Goal: Book appointment/travel/reservation

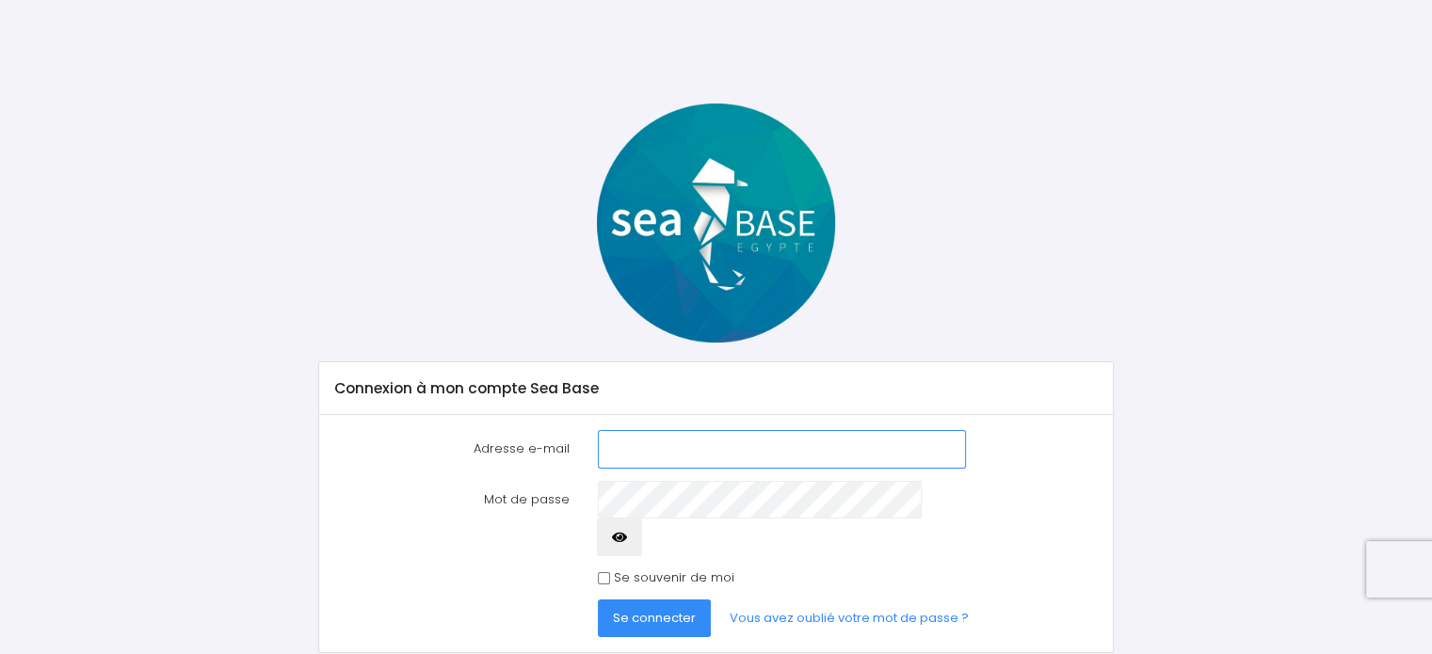
click at [716, 438] on input "Adresse e-mail" at bounding box center [781, 449] width 367 height 38
type input "[EMAIL_ADDRESS][DOMAIN_NAME]"
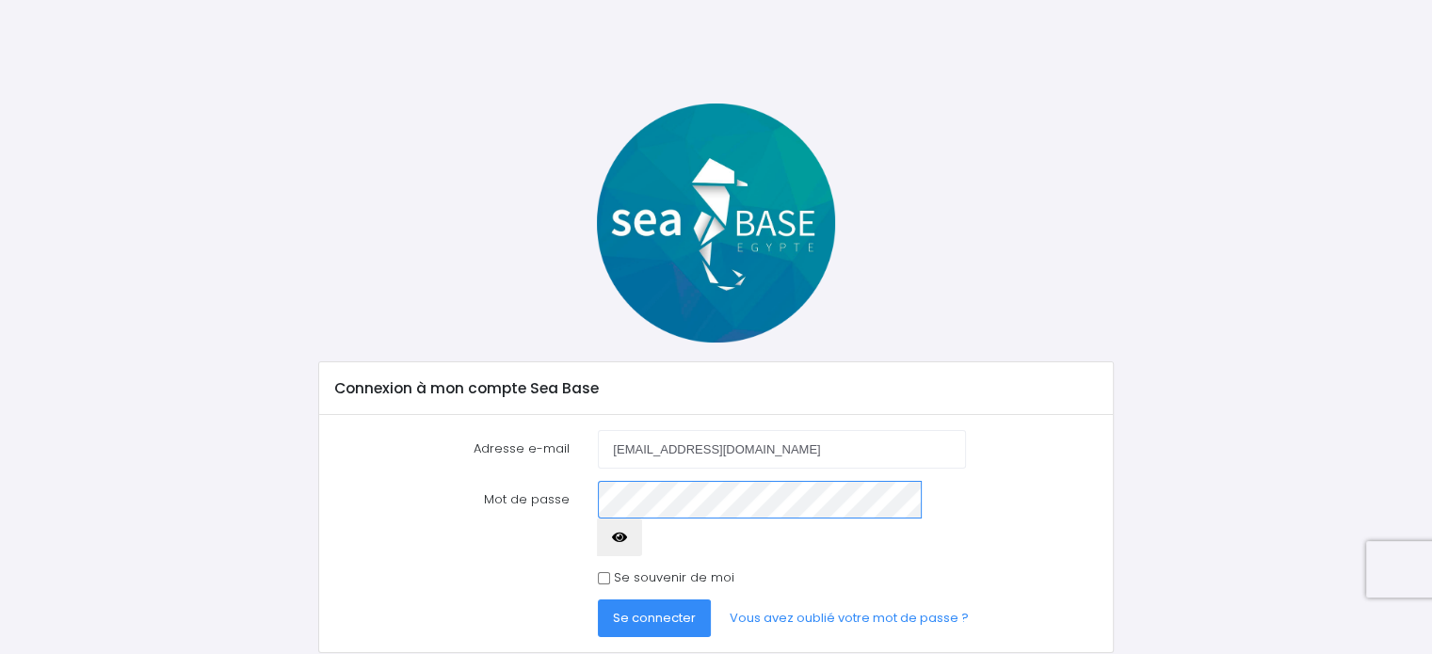
click at [598, 600] on button "Se connecter" at bounding box center [654, 619] width 113 height 38
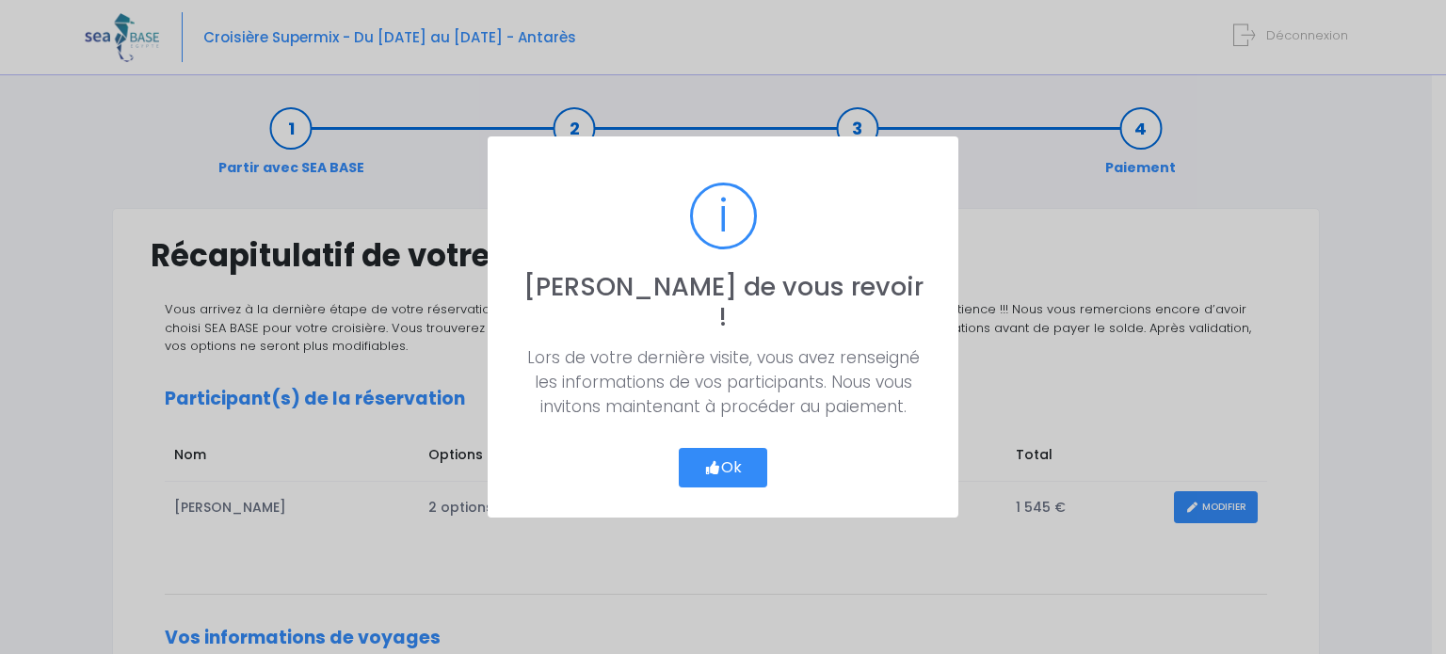
click at [727, 450] on button "Ok" at bounding box center [723, 468] width 88 height 40
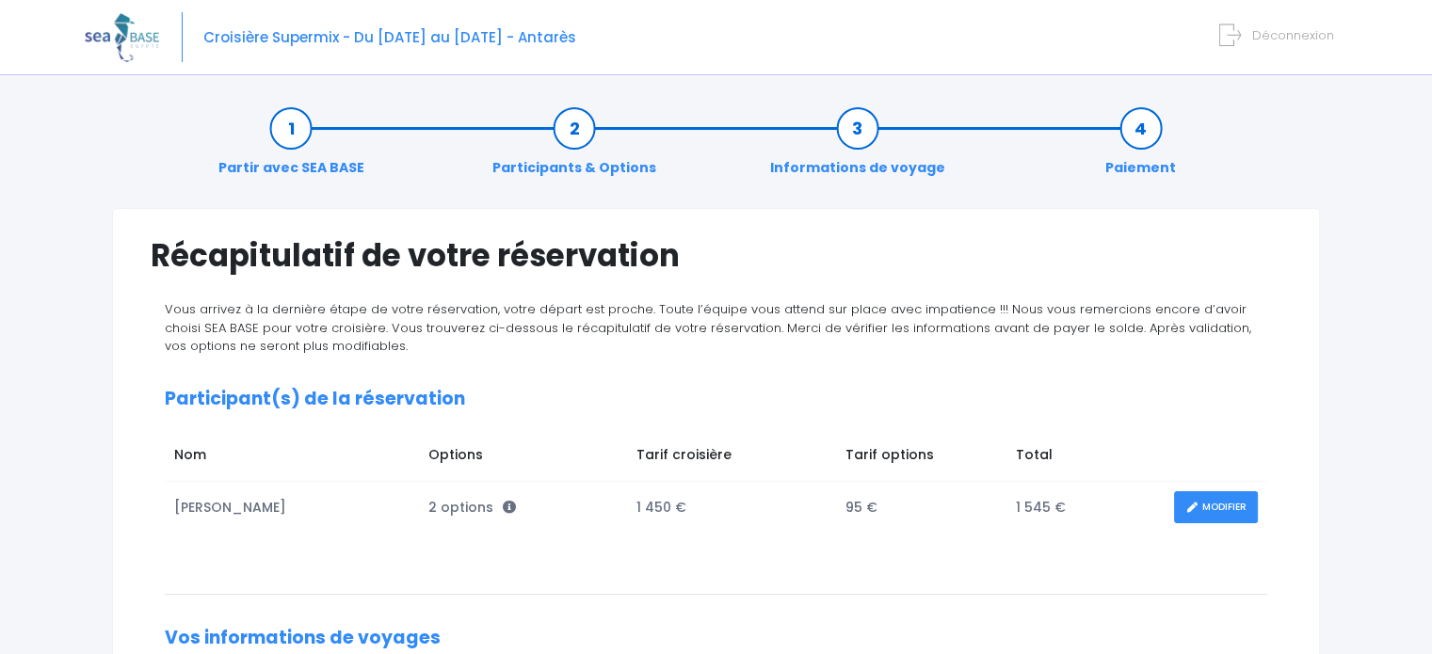
click at [1213, 507] on link "MODIFIER" at bounding box center [1216, 507] width 84 height 33
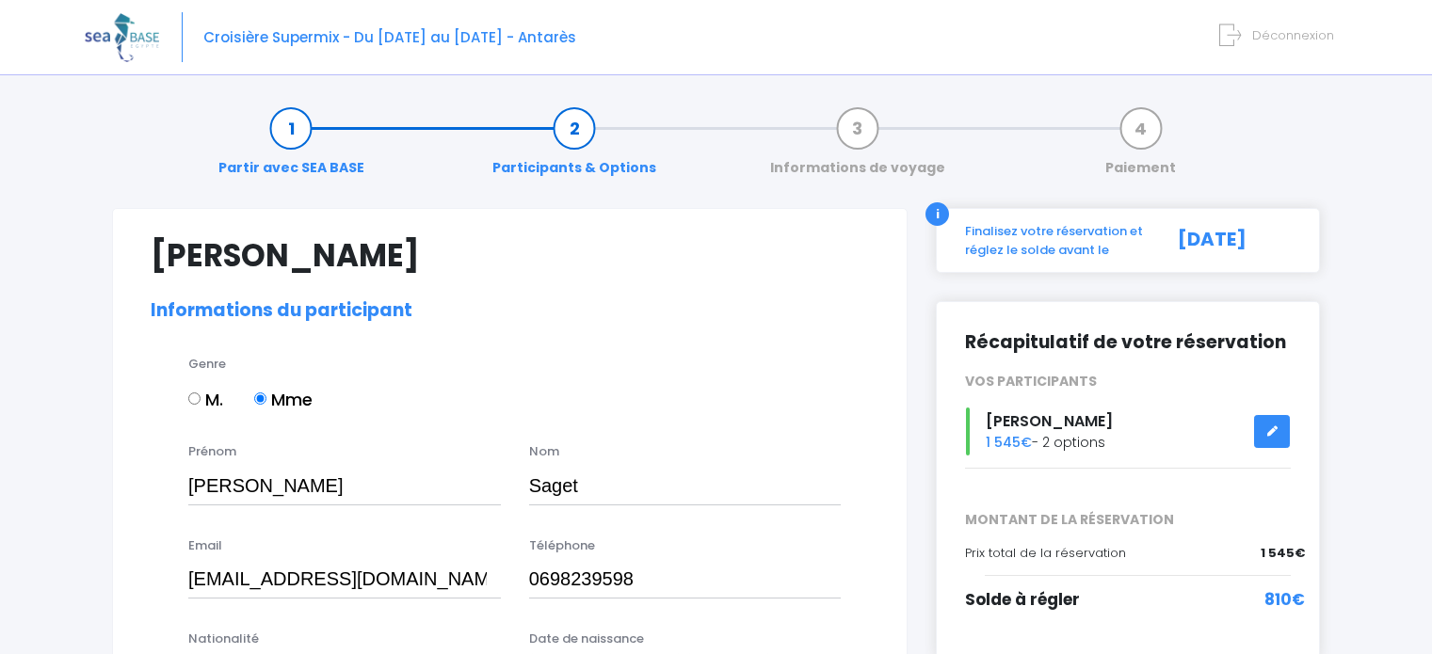
select select "N2"
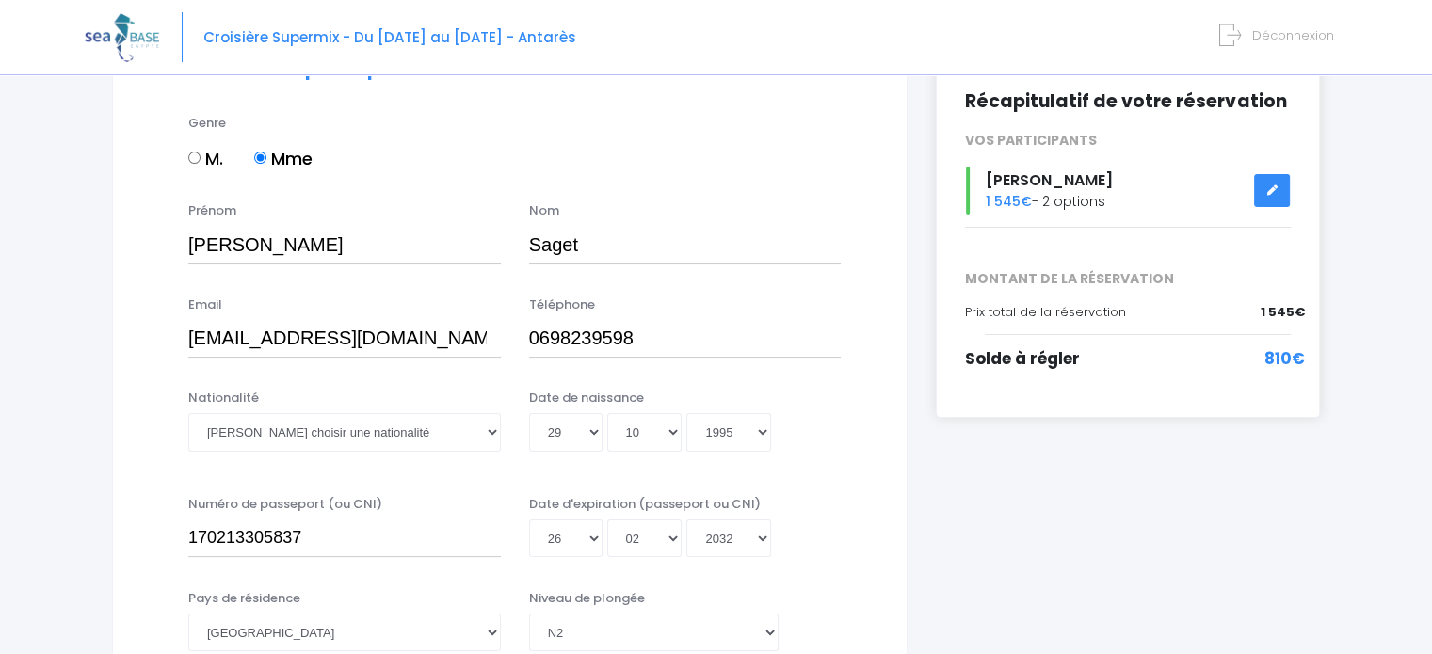
scroll to position [279, 0]
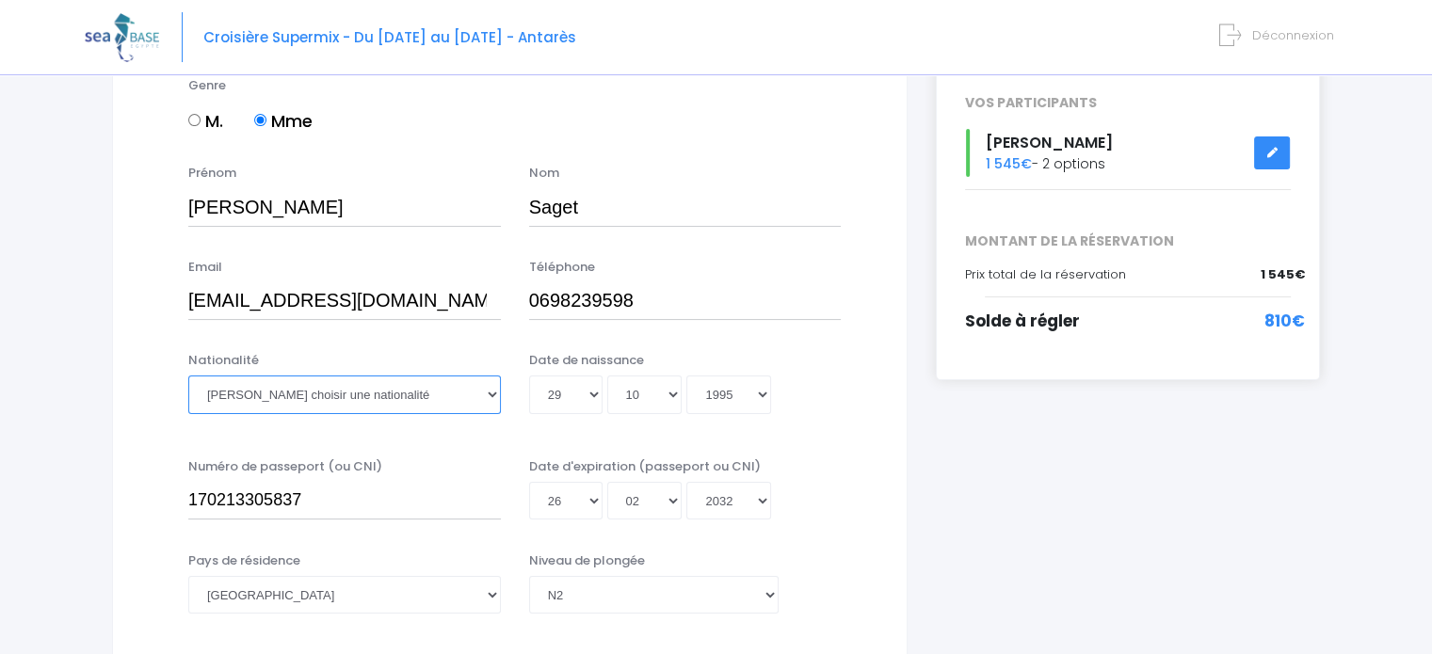
click at [336, 394] on select "Veuillez choisir une nationalité Afghane Albanaise Algerienne Allemande America…" at bounding box center [344, 395] width 313 height 38
select select "Française"
click at [188, 376] on select "Veuillez choisir une nationalité Afghane Albanaise Algerienne Allemande America…" at bounding box center [344, 395] width 313 height 38
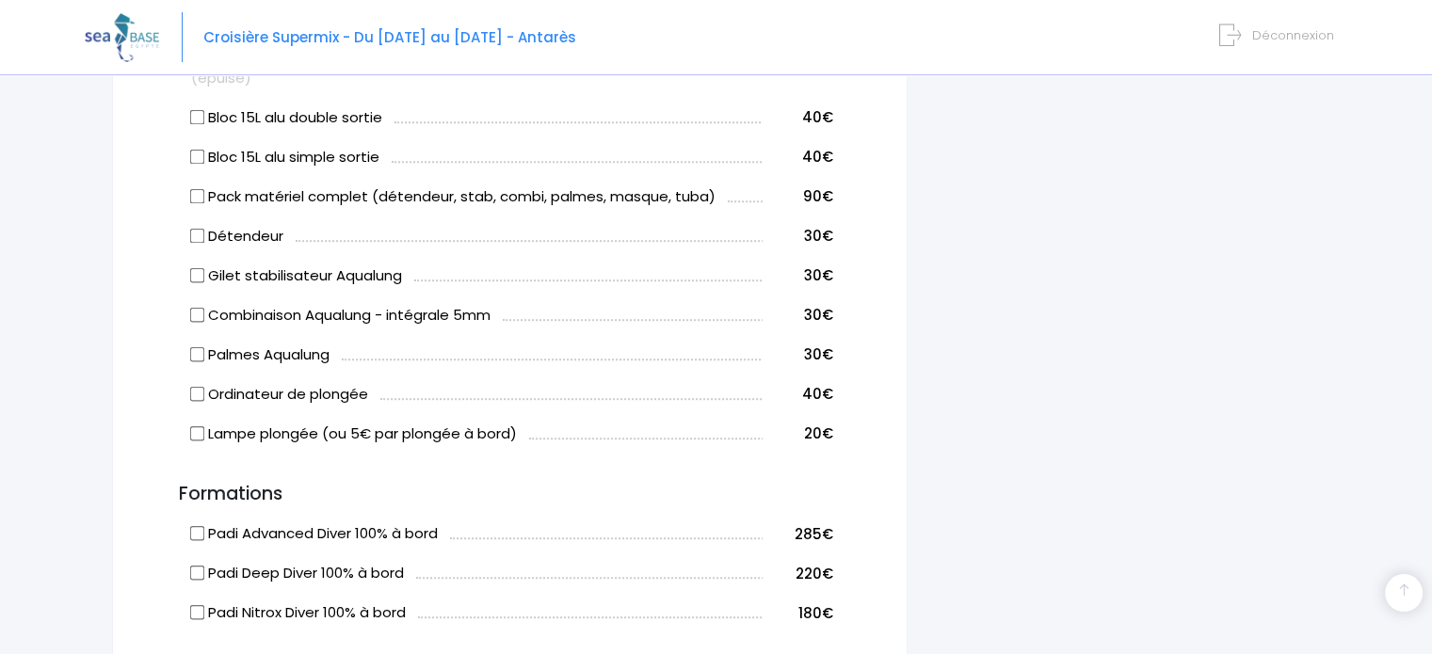
scroll to position [1107, 0]
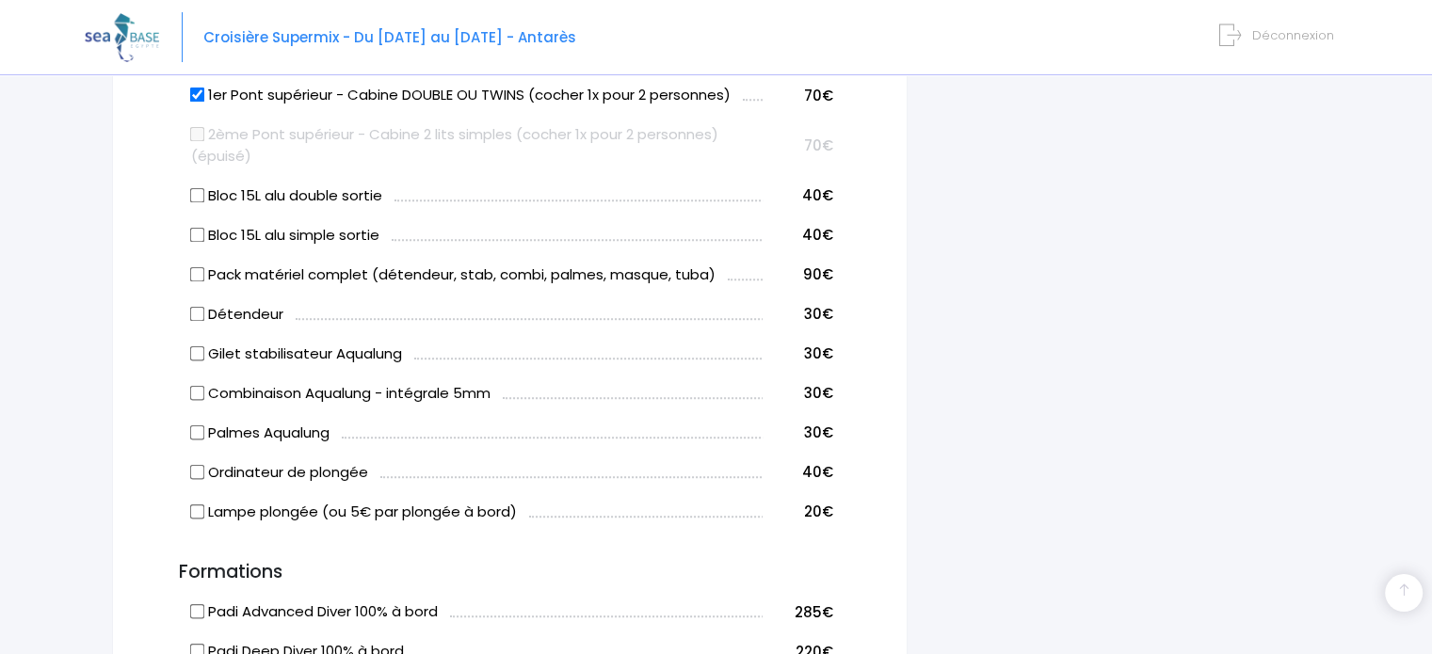
click at [193, 273] on input "Pack matériel complet (détendeur, stab, combi, palmes, masque, tuba)" at bounding box center [197, 273] width 15 height 15
checkbox input "true"
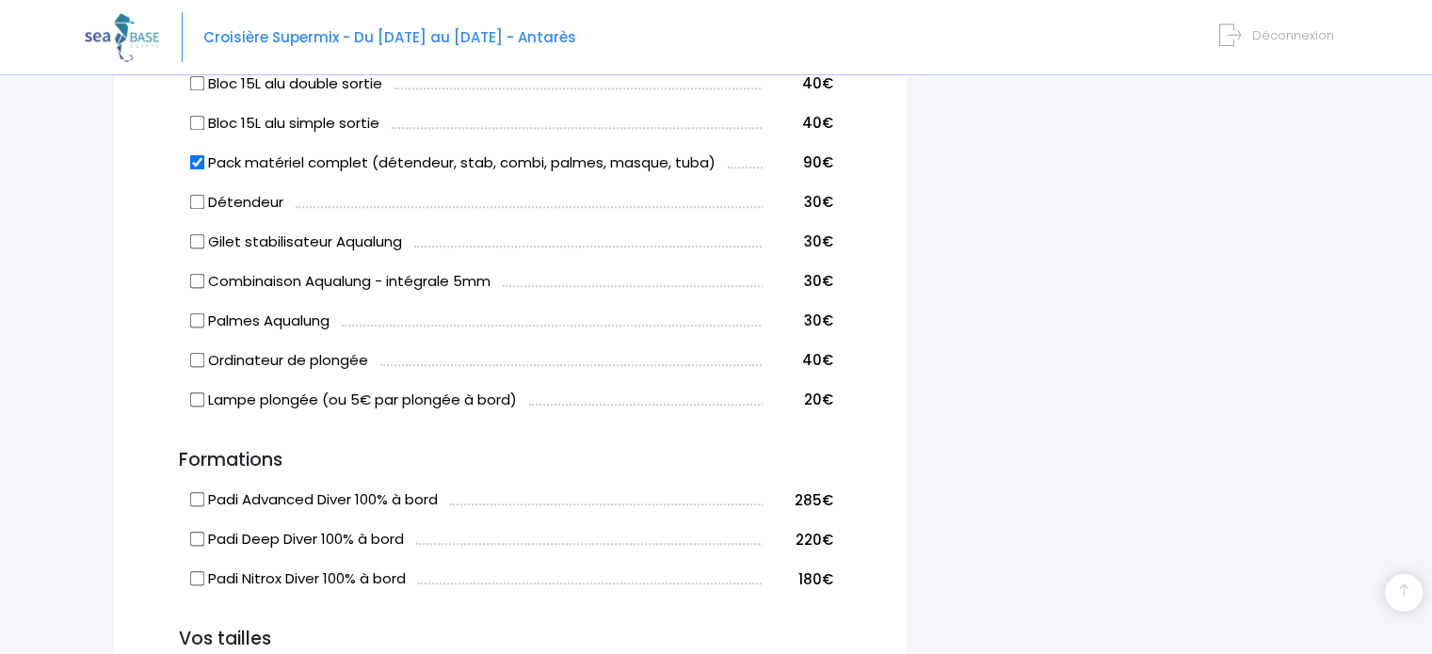
scroll to position [1219, 0]
click at [199, 359] on input "Ordinateur de plongée" at bounding box center [197, 359] width 15 height 15
checkbox input "true"
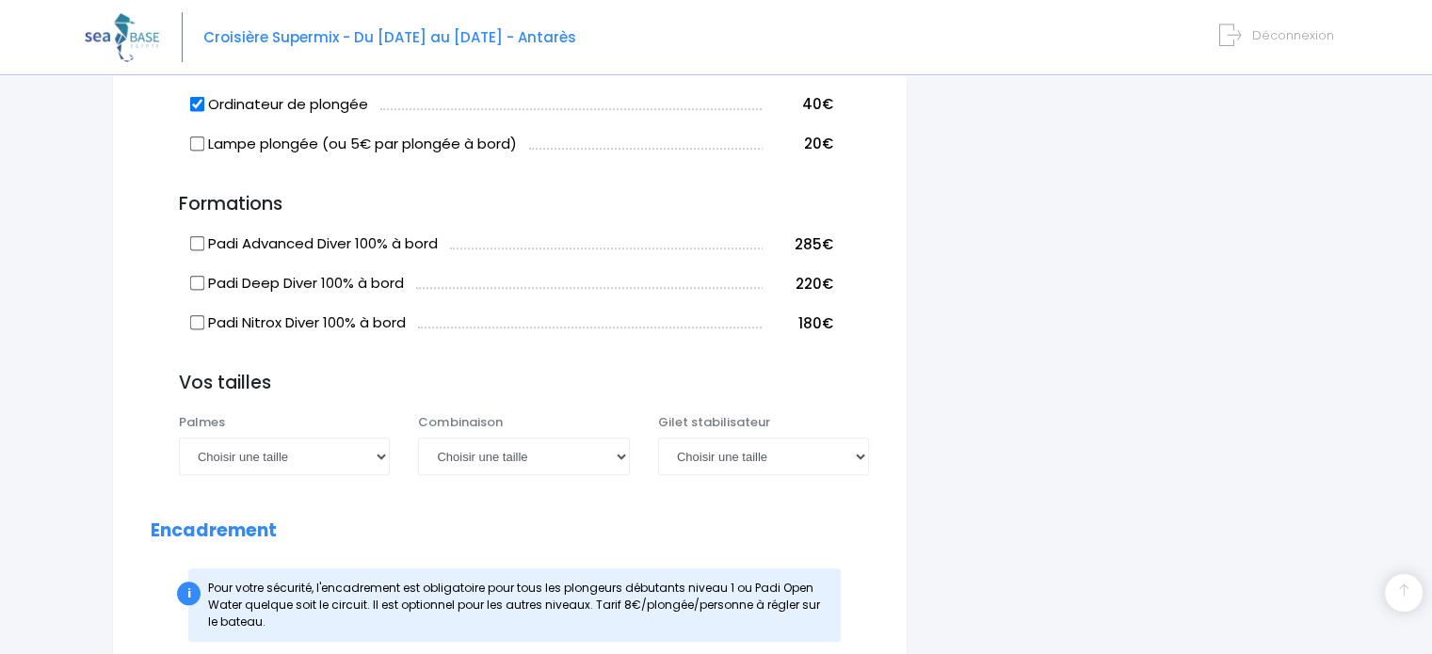
scroll to position [1486, 0]
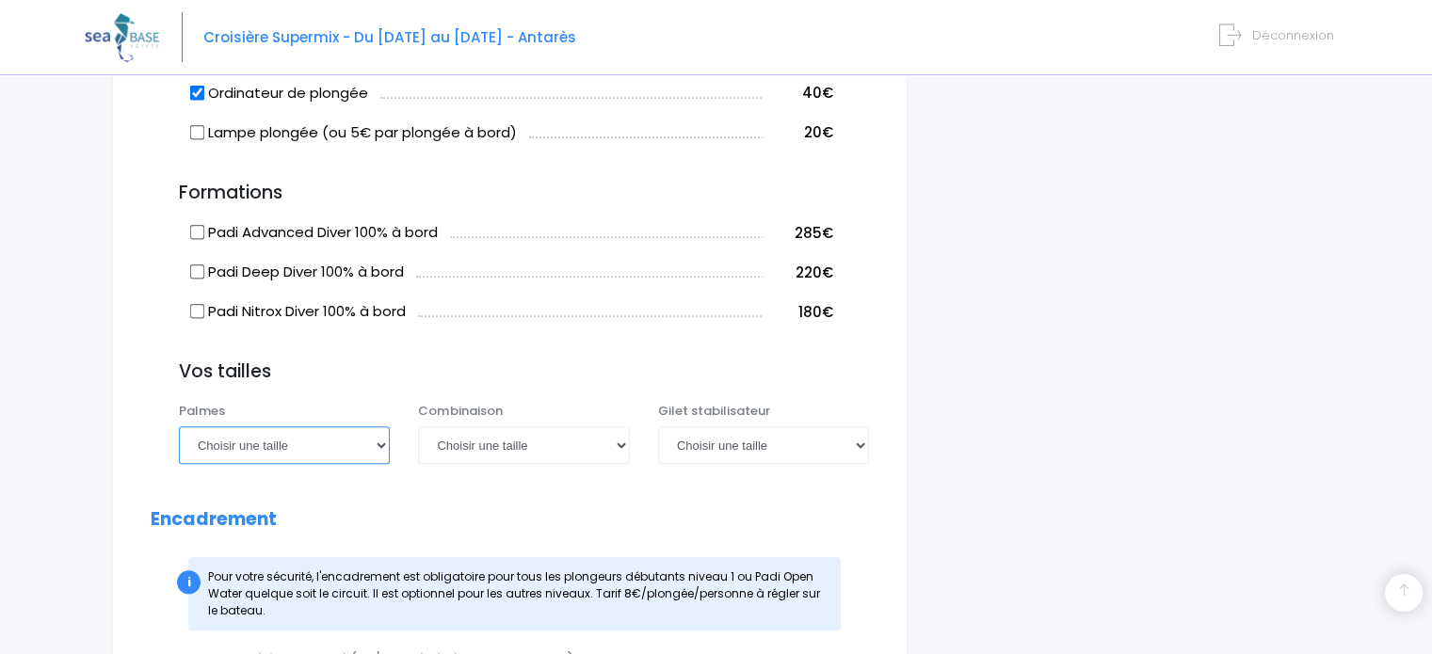
click at [335, 438] on select "Choisir une taille 36/37 38/39 40/41 42/43 44/45 46/47" at bounding box center [284, 445] width 211 height 38
select select "36/37"
click at [179, 426] on select "Choisir une taille 36/37 38/39 40/41 42/43 44/45 46/47" at bounding box center [284, 445] width 211 height 38
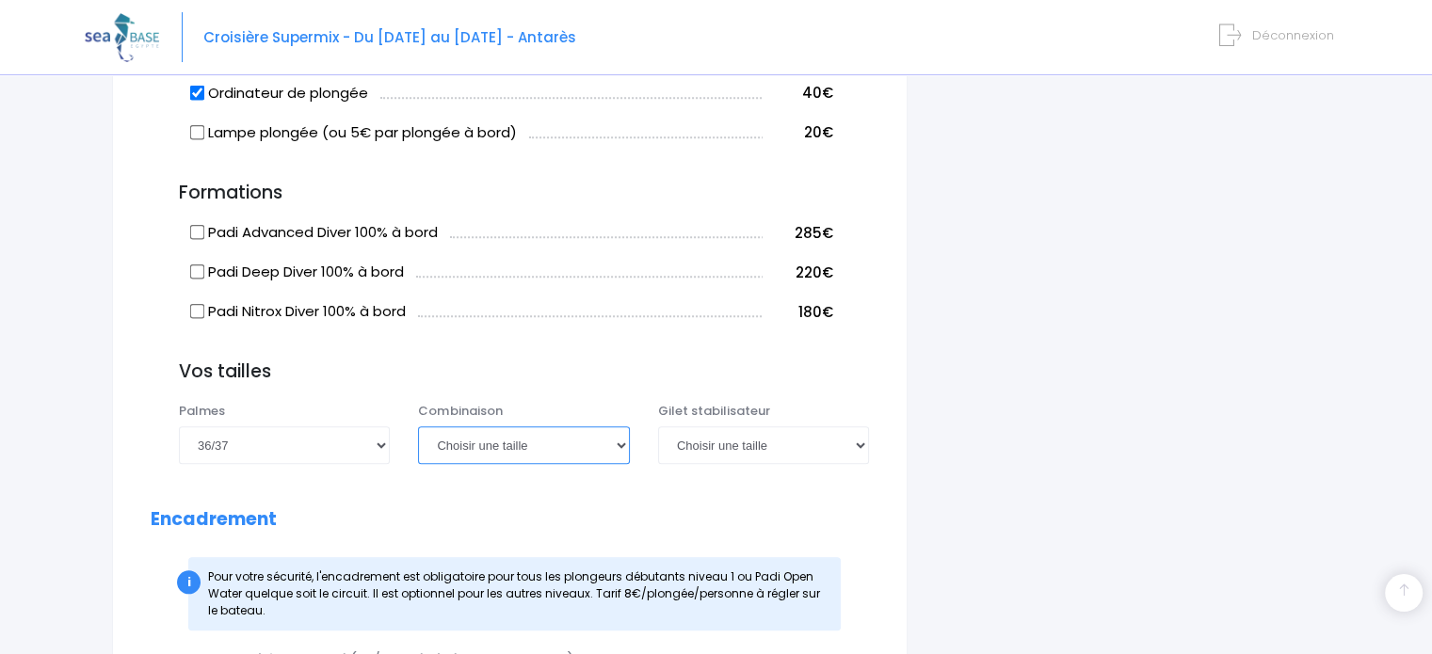
click at [494, 447] on select "Choisir une taille XS S M ML L XL XXL" at bounding box center [523, 445] width 211 height 38
select select "XS"
click at [418, 426] on select "Choisir une taille XS S M ML L XL XXL" at bounding box center [523, 445] width 211 height 38
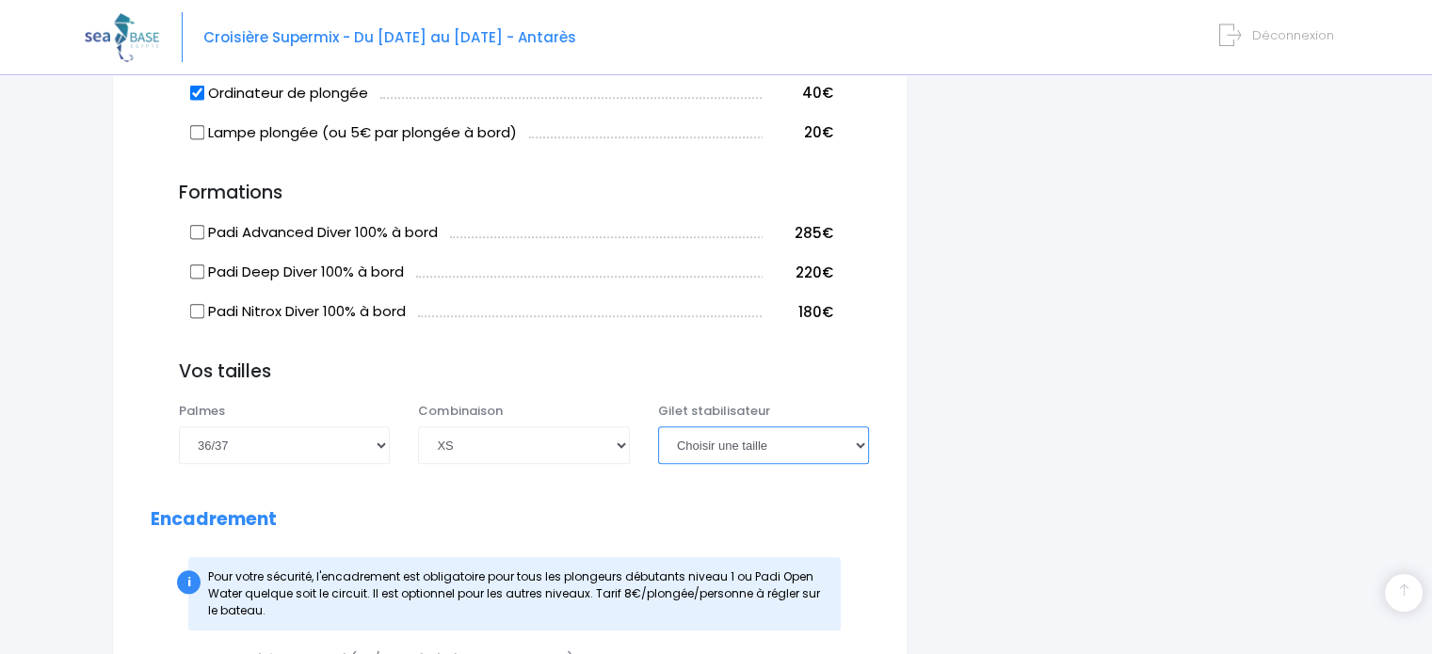
click at [703, 451] on select "Choisir une taille XXS XS S M ML L XL XXL" at bounding box center [763, 445] width 211 height 38
select select "XS"
click at [658, 426] on select "Choisir une taille XXS XS S M ML L XL XXL" at bounding box center [763, 445] width 211 height 38
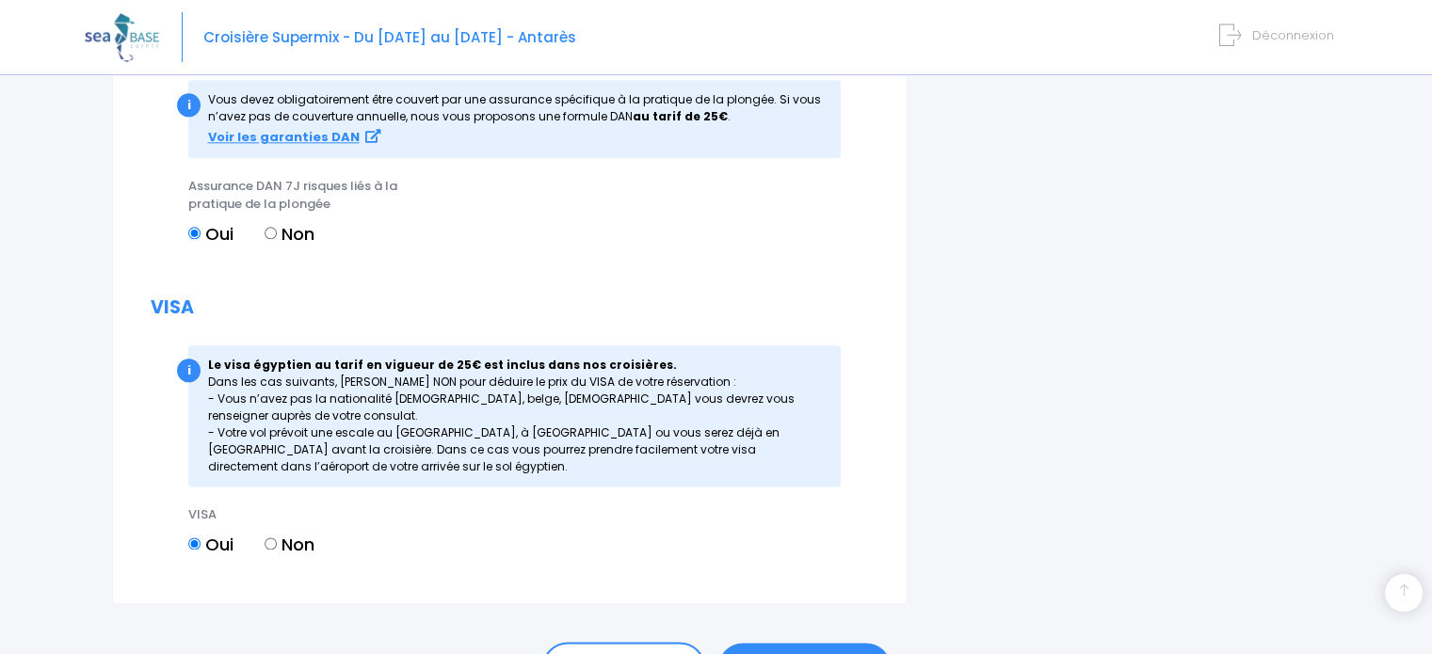
scroll to position [2316, 0]
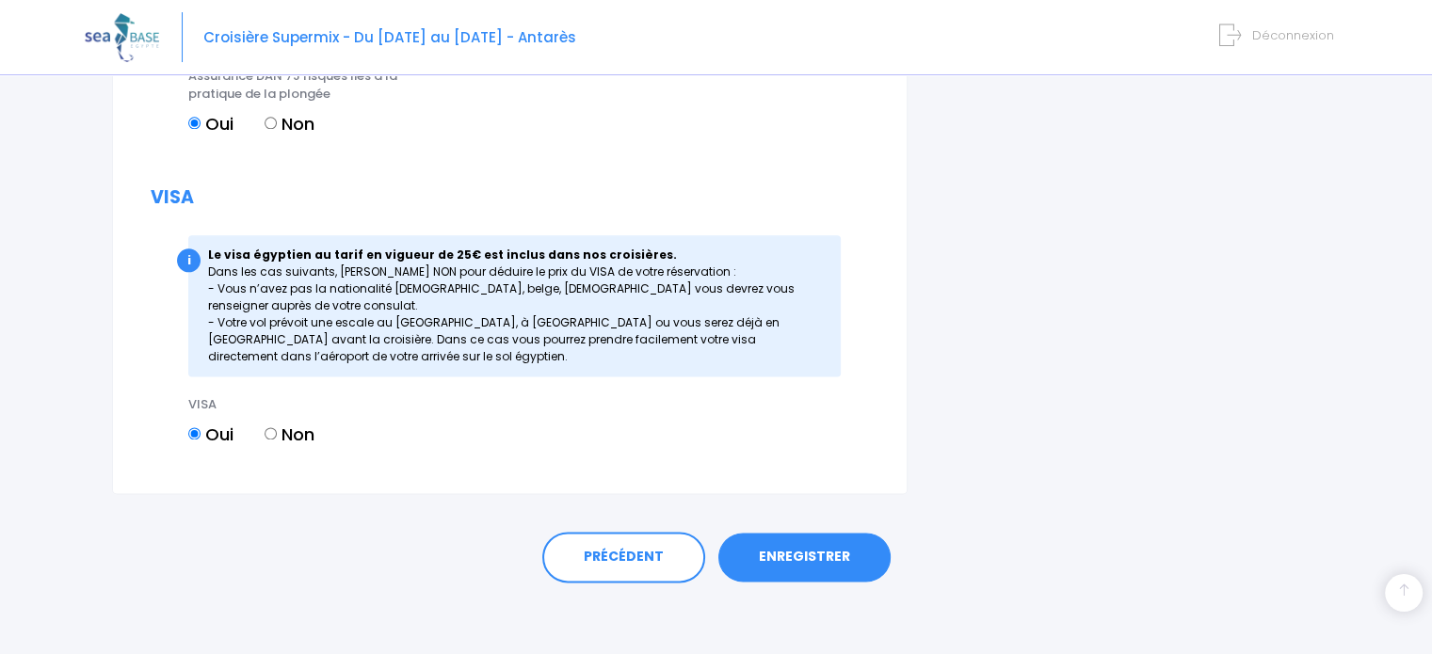
click at [797, 550] on link "ENREGISTRER" at bounding box center [804, 557] width 172 height 49
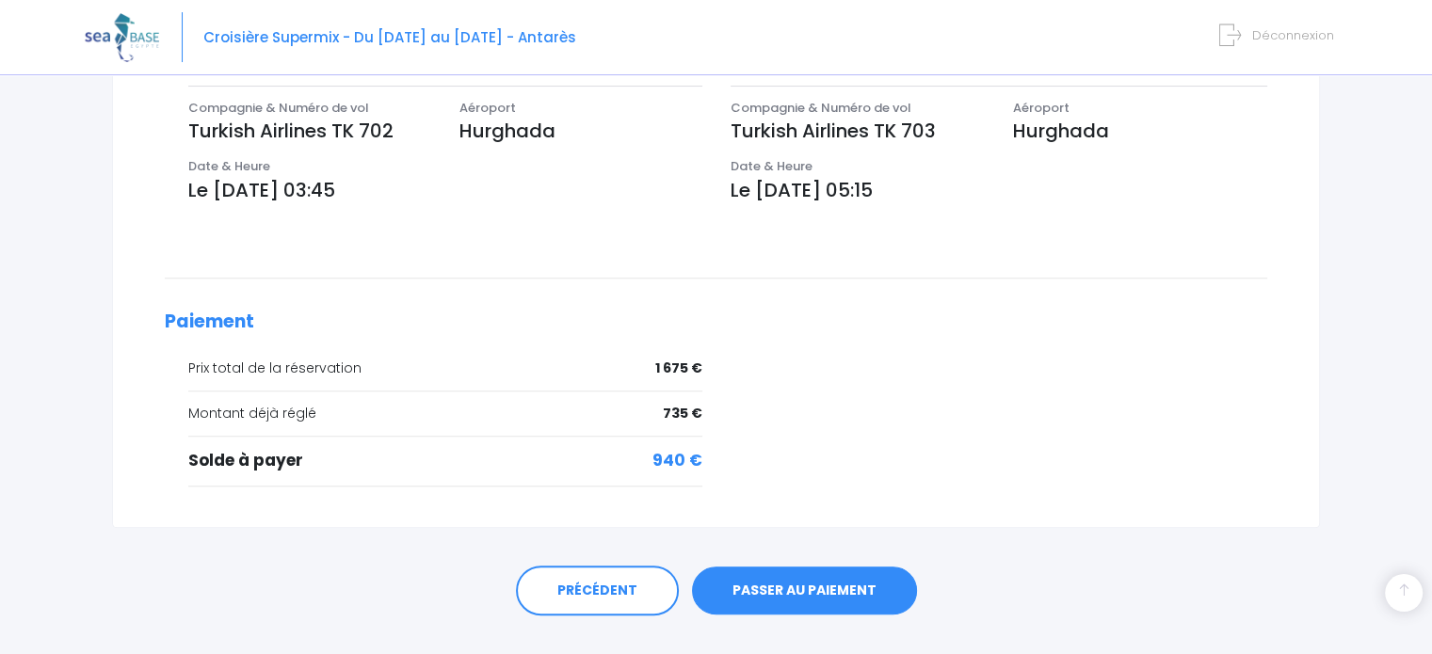
scroll to position [666, 0]
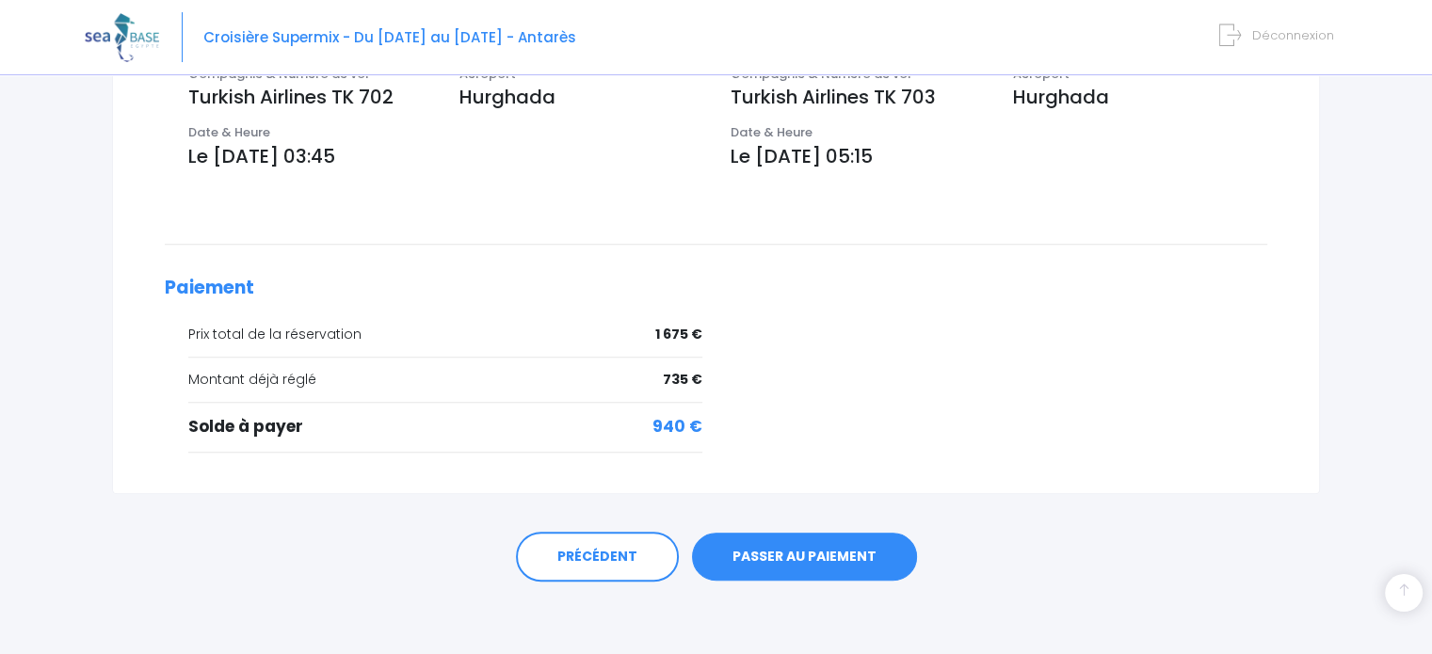
click at [825, 545] on link "PASSER AU PAIEMENT" at bounding box center [804, 557] width 225 height 49
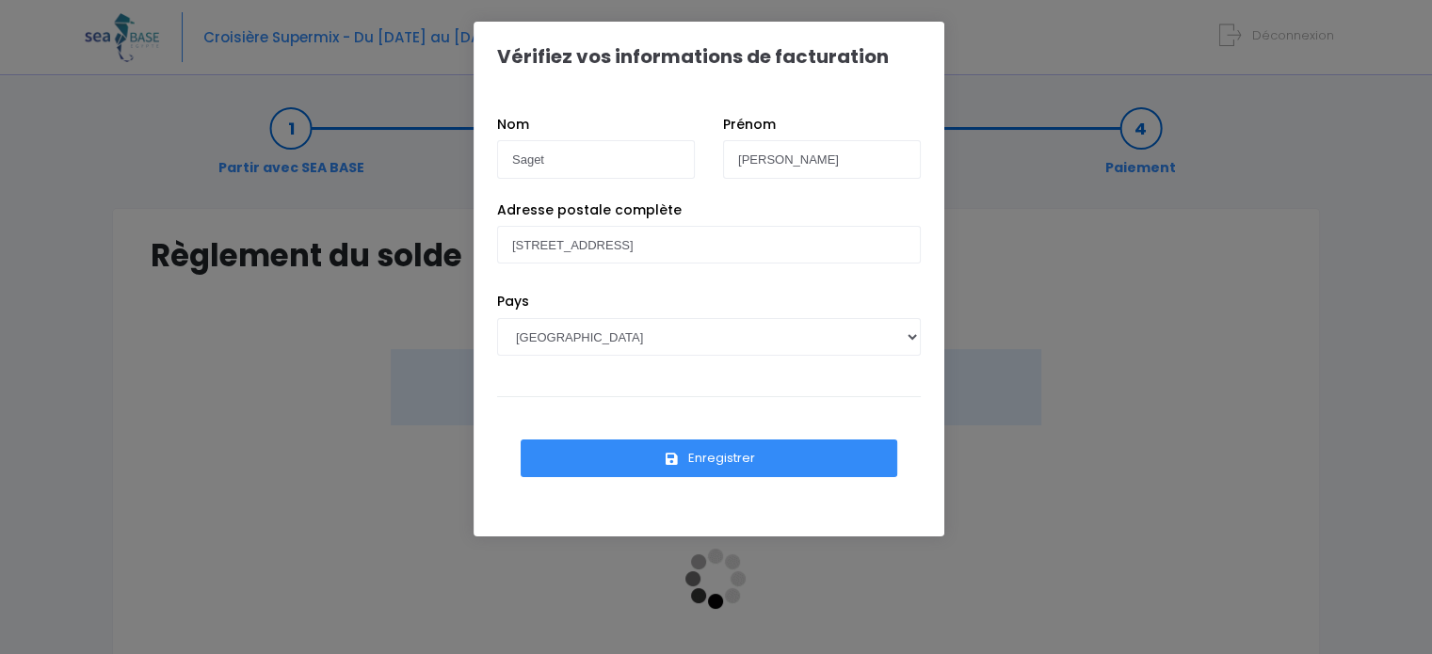
click at [714, 458] on button "Enregistrer" at bounding box center [709, 459] width 377 height 38
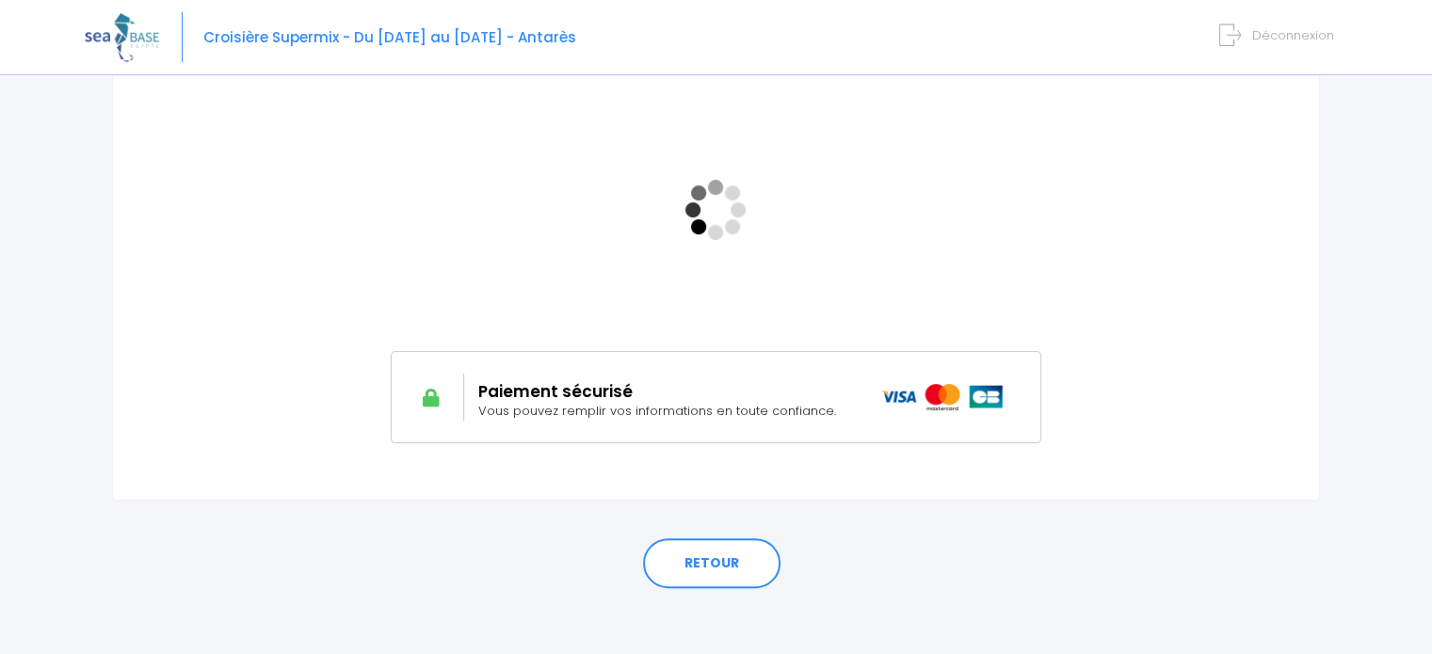
scroll to position [228, 0]
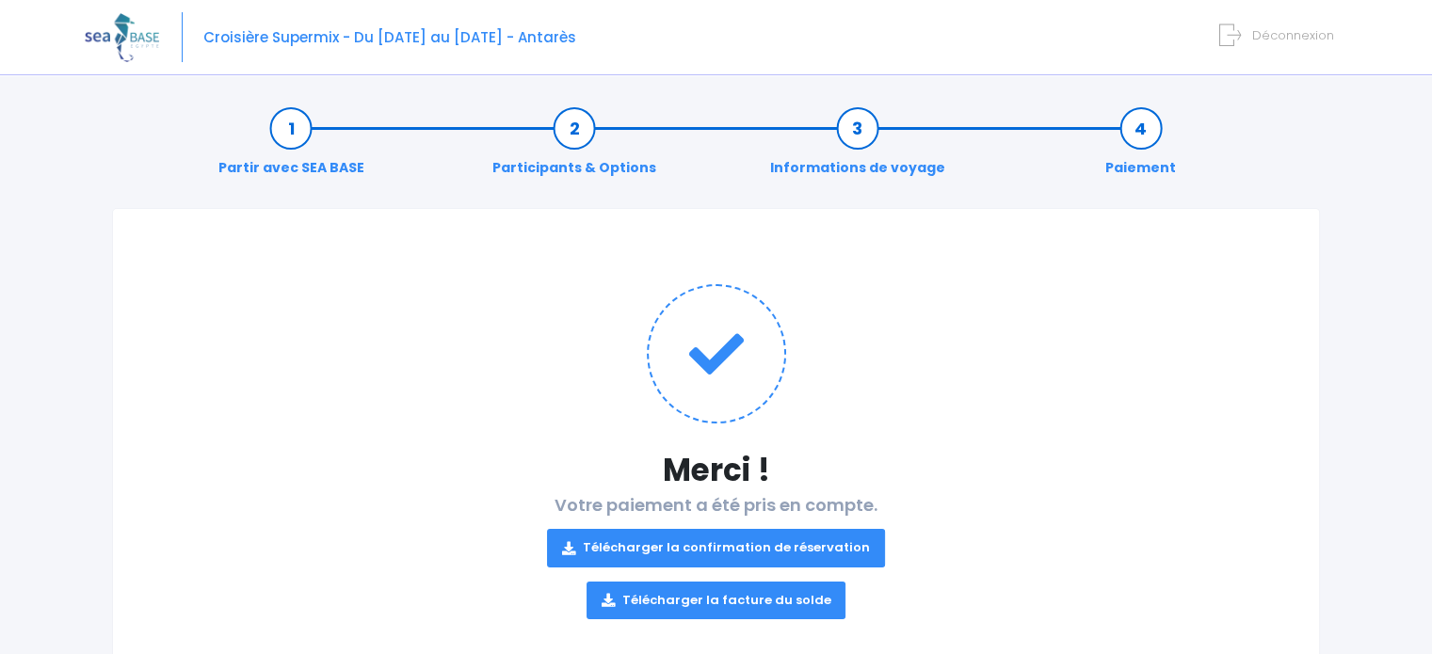
click at [759, 553] on link "Télécharger la confirmation de réservation" at bounding box center [716, 548] width 338 height 38
click at [744, 597] on link "Télécharger la facture du solde" at bounding box center [716, 601] width 260 height 38
